Goal: Task Accomplishment & Management: Use online tool/utility

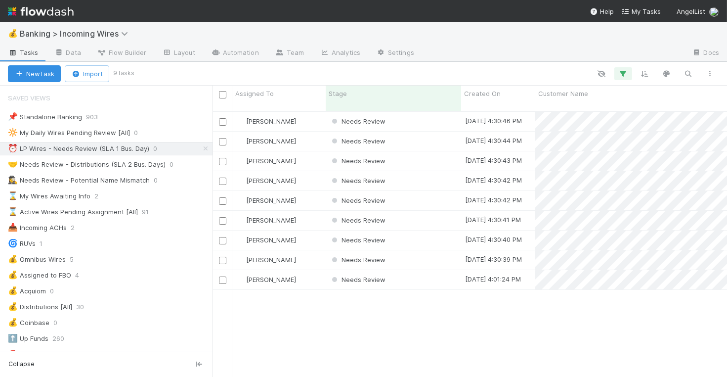
scroll to position [274, 515]
click at [443, 112] on div "Needs Review" at bounding box center [393, 121] width 135 height 19
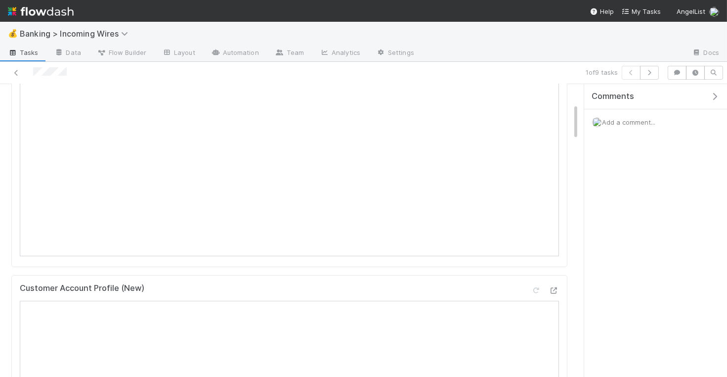
scroll to position [155, 0]
click at [649, 70] on icon "button" at bounding box center [650, 73] width 10 height 6
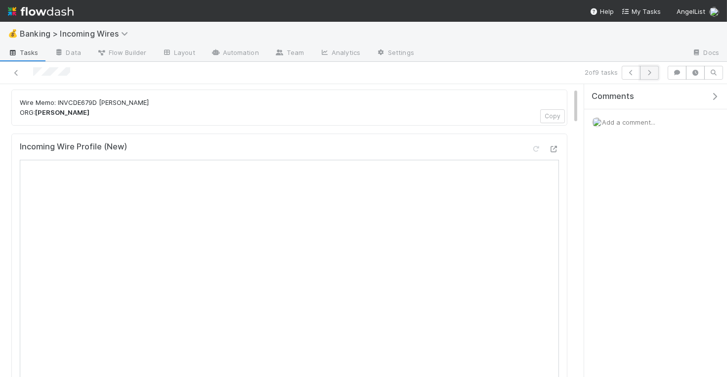
click at [650, 73] on icon "button" at bounding box center [650, 73] width 10 height 6
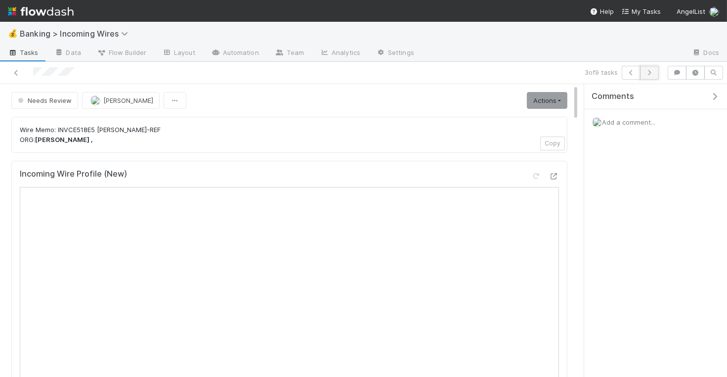
click at [651, 73] on icon "button" at bounding box center [650, 73] width 10 height 6
click at [654, 68] on button "button" at bounding box center [649, 73] width 19 height 14
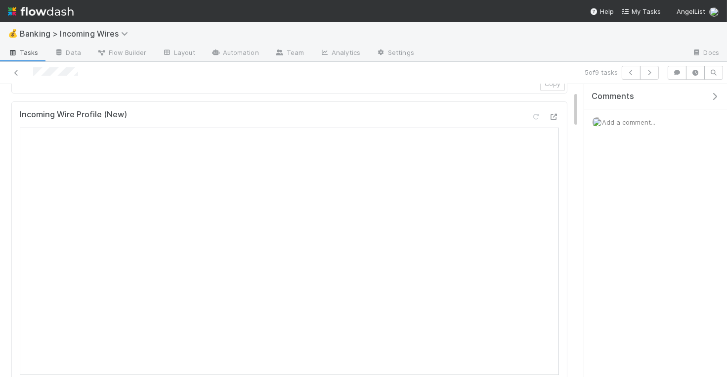
scroll to position [87, 0]
click at [654, 70] on icon "button" at bounding box center [650, 73] width 10 height 6
click at [650, 72] on icon "button" at bounding box center [650, 73] width 10 height 6
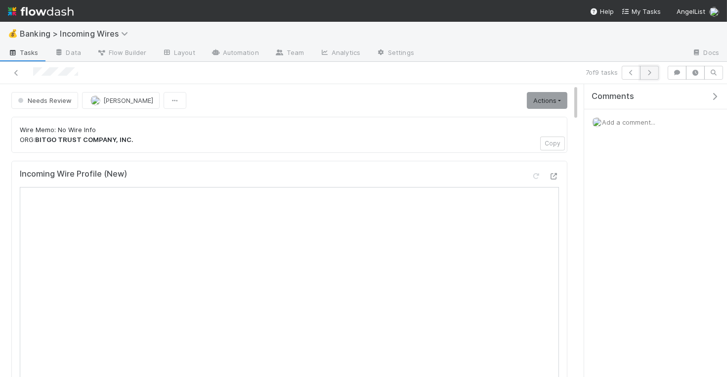
click at [652, 72] on icon "button" at bounding box center [650, 73] width 10 height 6
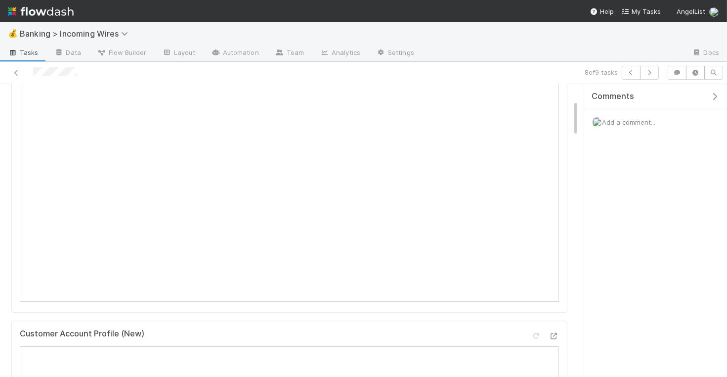
scroll to position [141, 0]
click at [651, 73] on icon "button" at bounding box center [650, 73] width 10 height 6
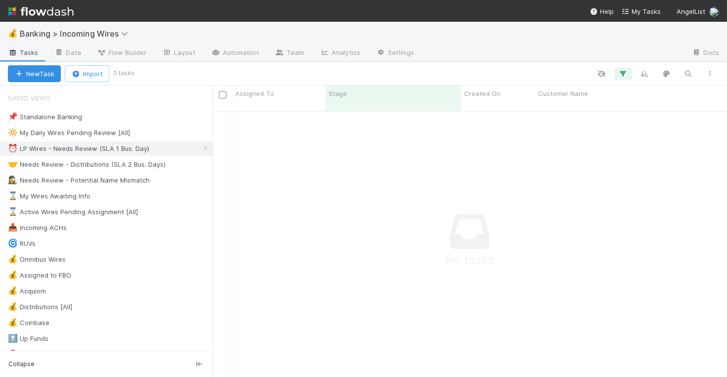
scroll to position [0, 0]
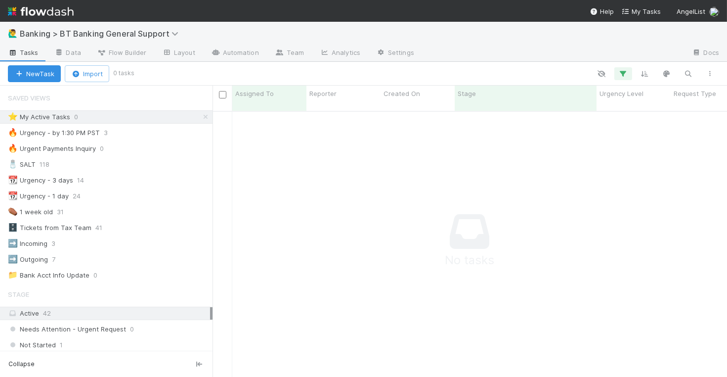
scroll to position [274, 515]
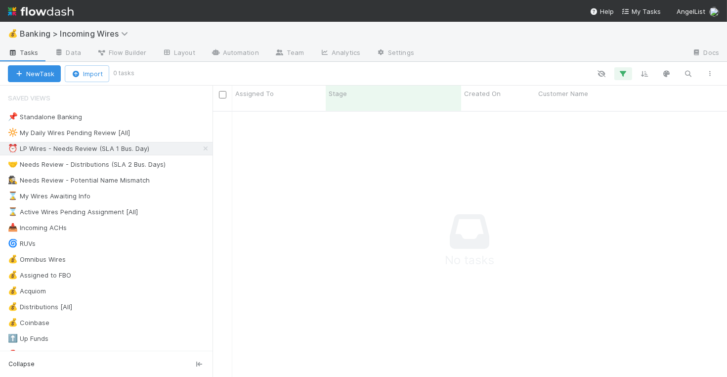
scroll to position [274, 515]
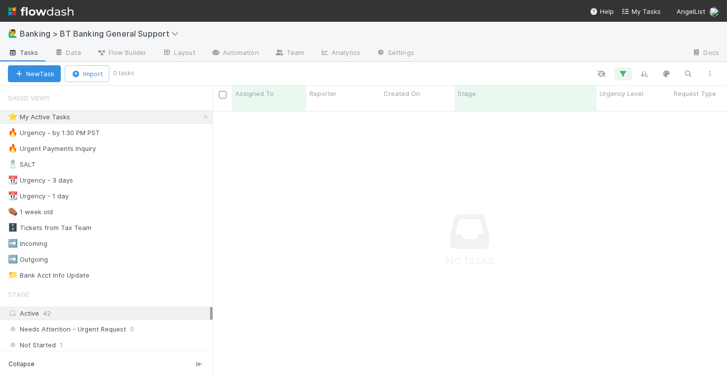
scroll to position [274, 515]
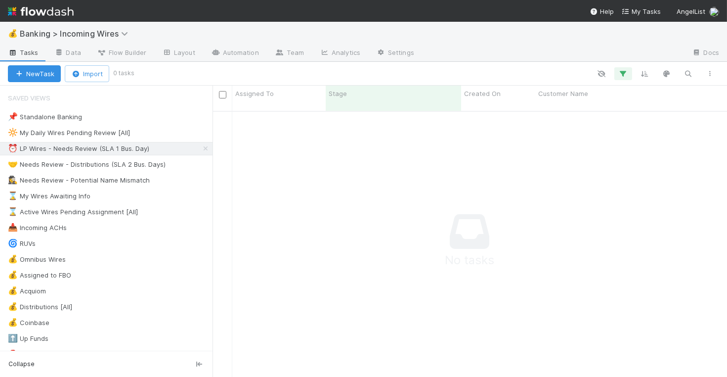
scroll to position [0, 0]
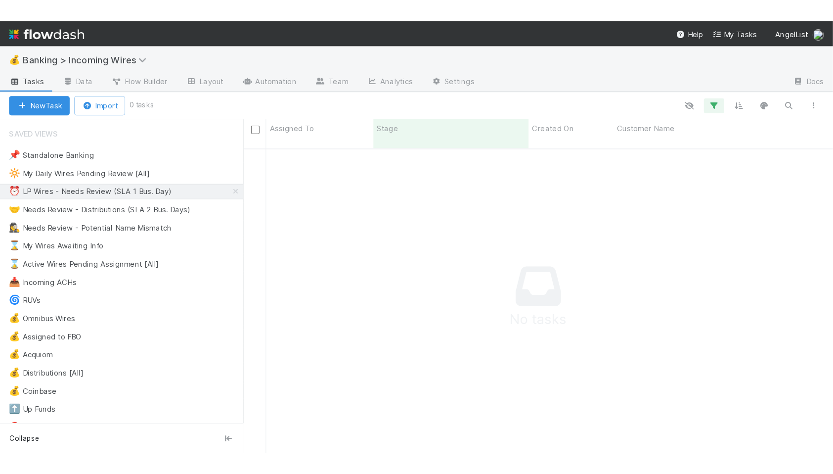
scroll to position [274, 515]
